Goal: Find specific page/section: Find specific page/section

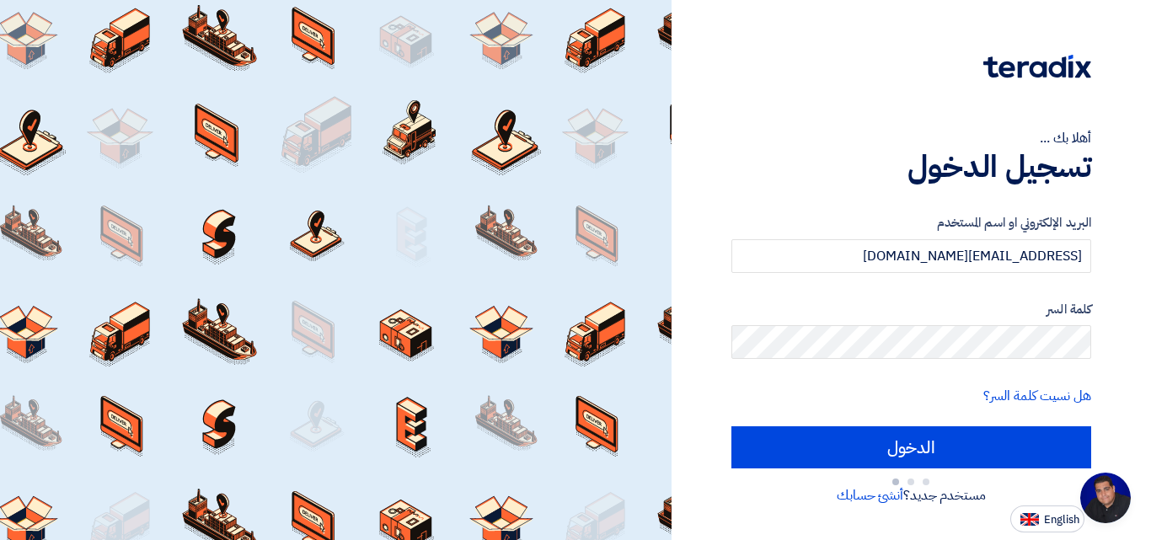
type input "Sign in"
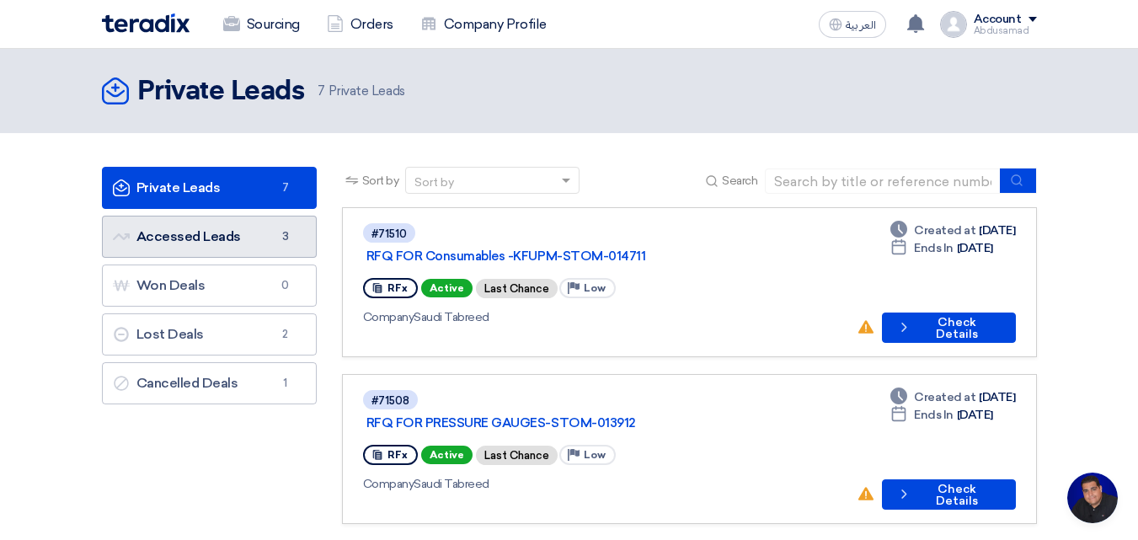
click at [238, 238] on link "Accessed Leads Accessed Leads 3" at bounding box center [209, 237] width 215 height 42
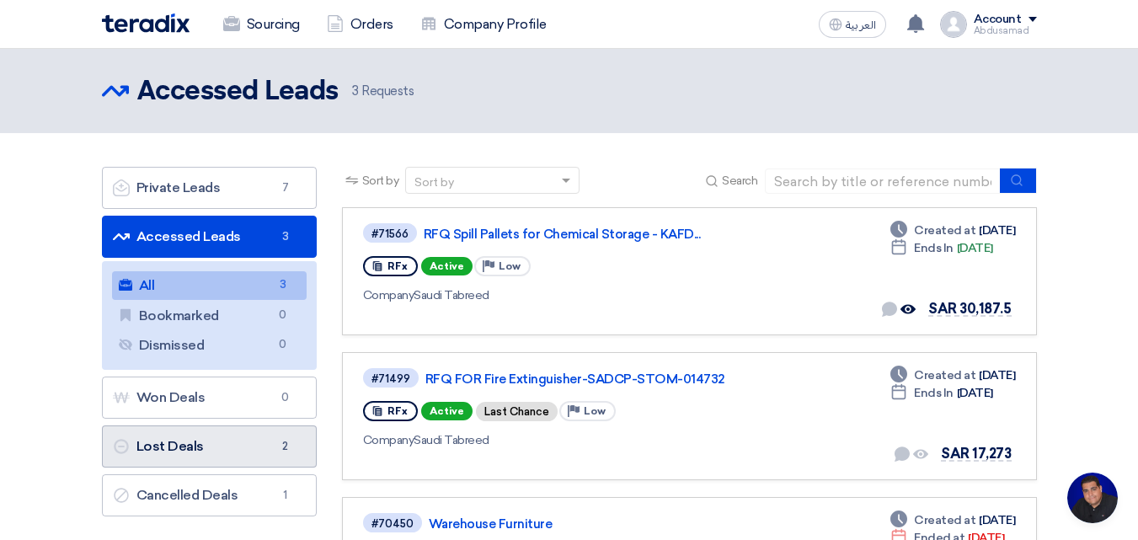
click at [219, 447] on link "Lost Deals Lost Deals 2" at bounding box center [209, 446] width 215 height 42
